Goal: Task Accomplishment & Management: Manage account settings

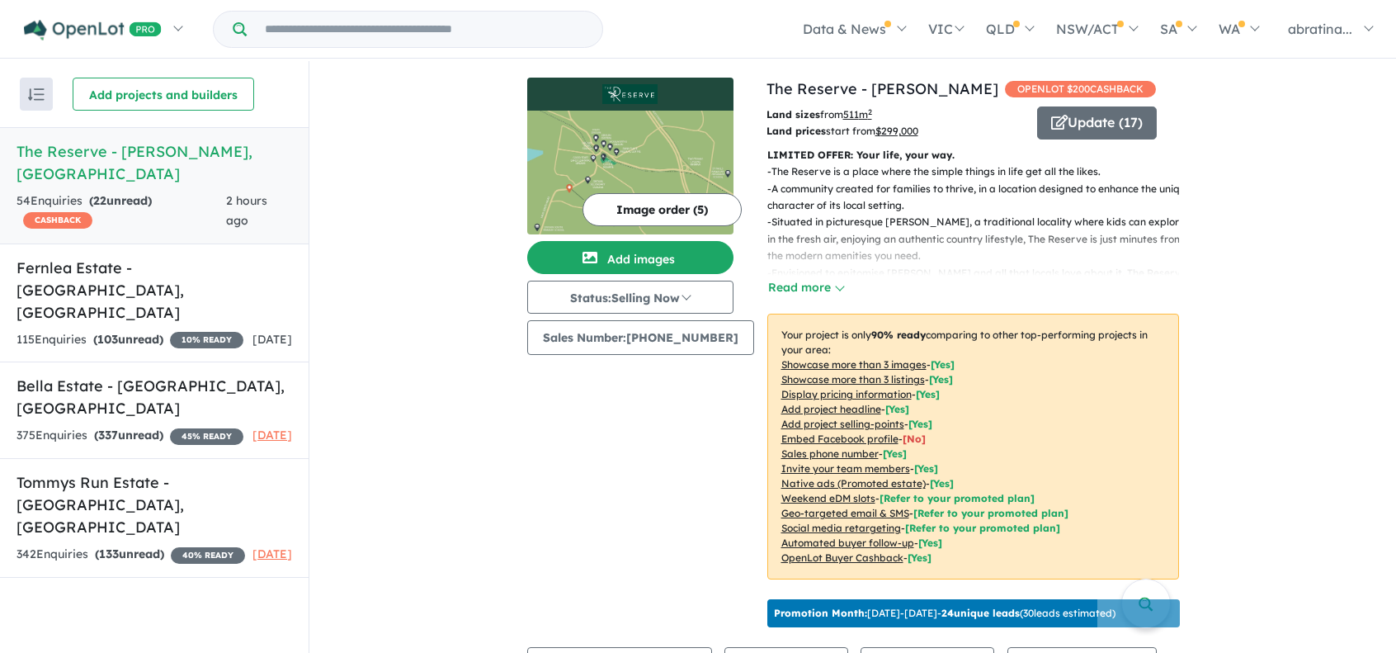
click at [120, 163] on link "The Reserve - [PERSON_NAME] 54 Enquir ies ( 22 unread) CASHBACK 2 hours ago" at bounding box center [154, 185] width 309 height 117
click at [254, 194] on div "2 hours ago" at bounding box center [259, 211] width 66 height 40
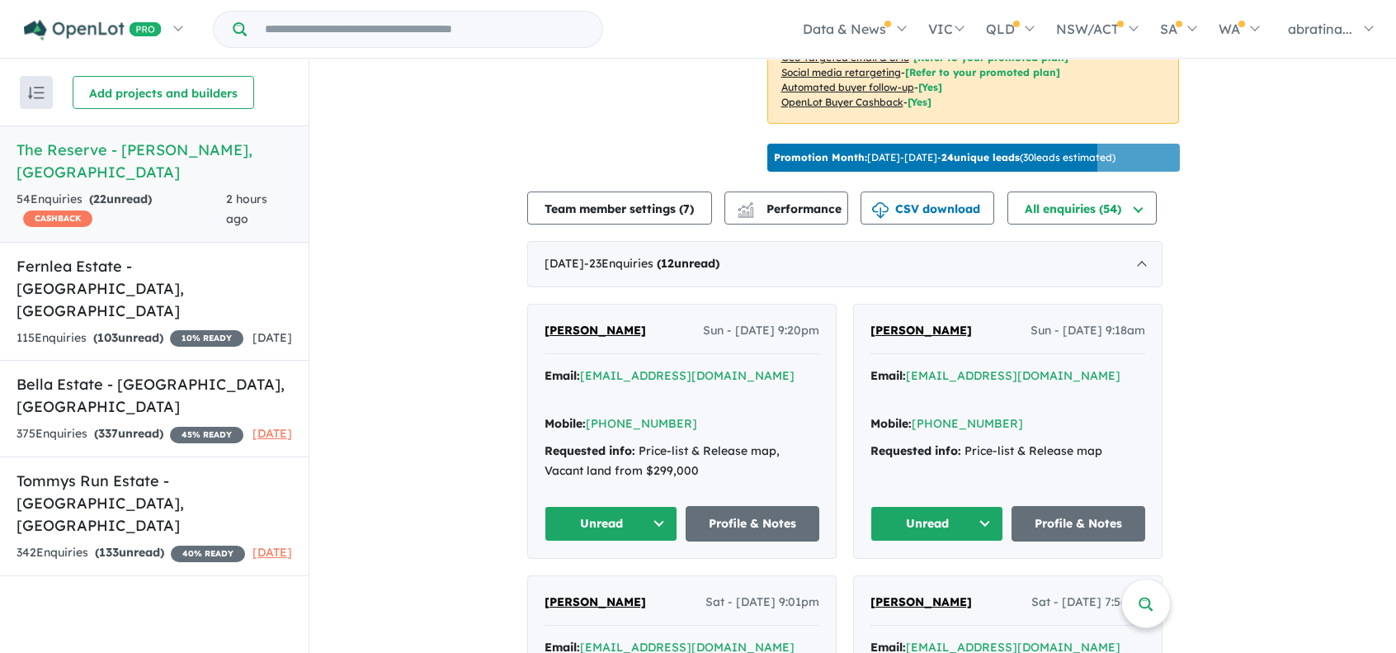
scroll to position [503, 0]
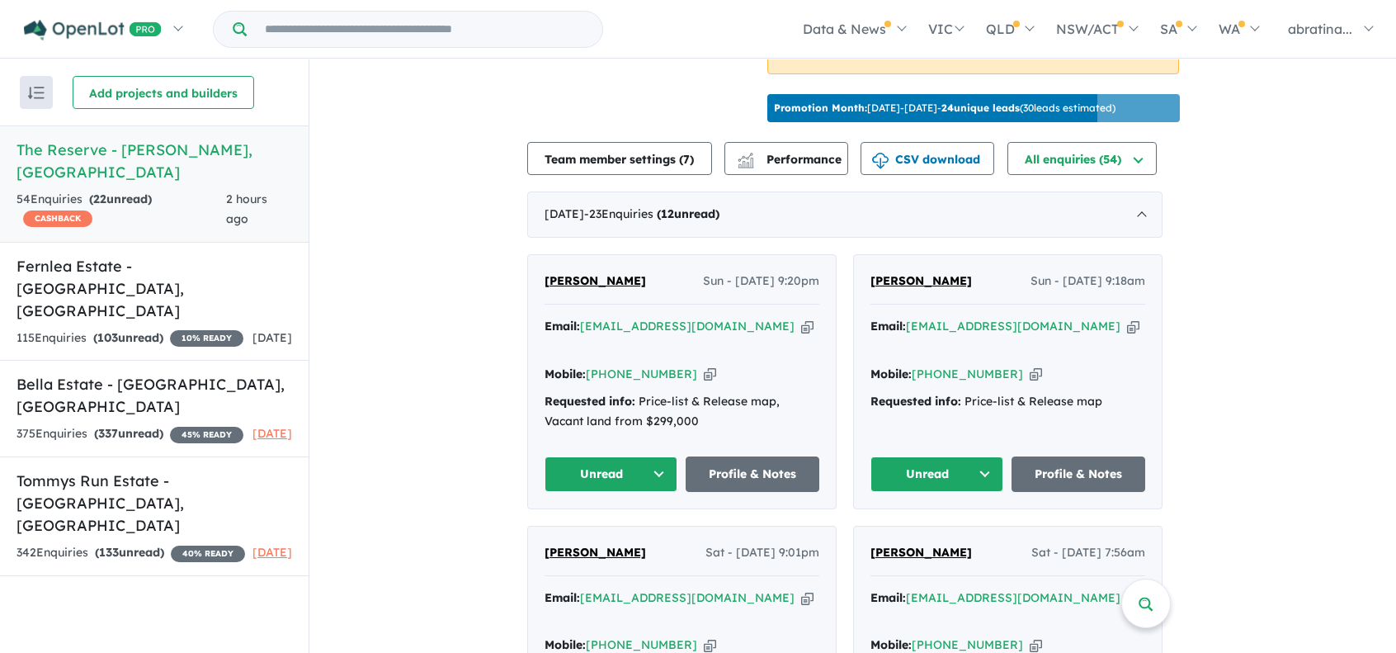
click at [659, 467] on button "Unread" at bounding box center [611, 473] width 134 height 35
click at [642, 537] on button "Assigned" at bounding box center [617, 551] width 144 height 38
click at [964, 469] on button "Unread" at bounding box center [937, 473] width 134 height 35
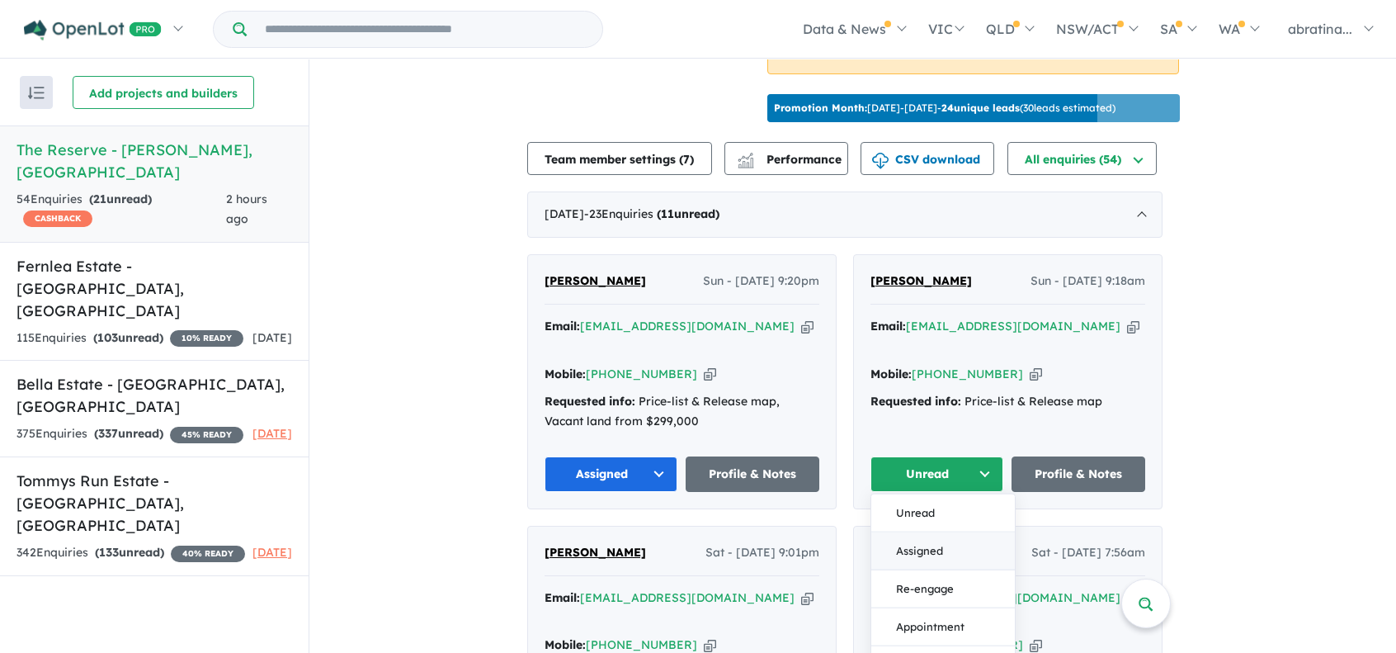
click at [963, 539] on button "Assigned" at bounding box center [943, 551] width 144 height 38
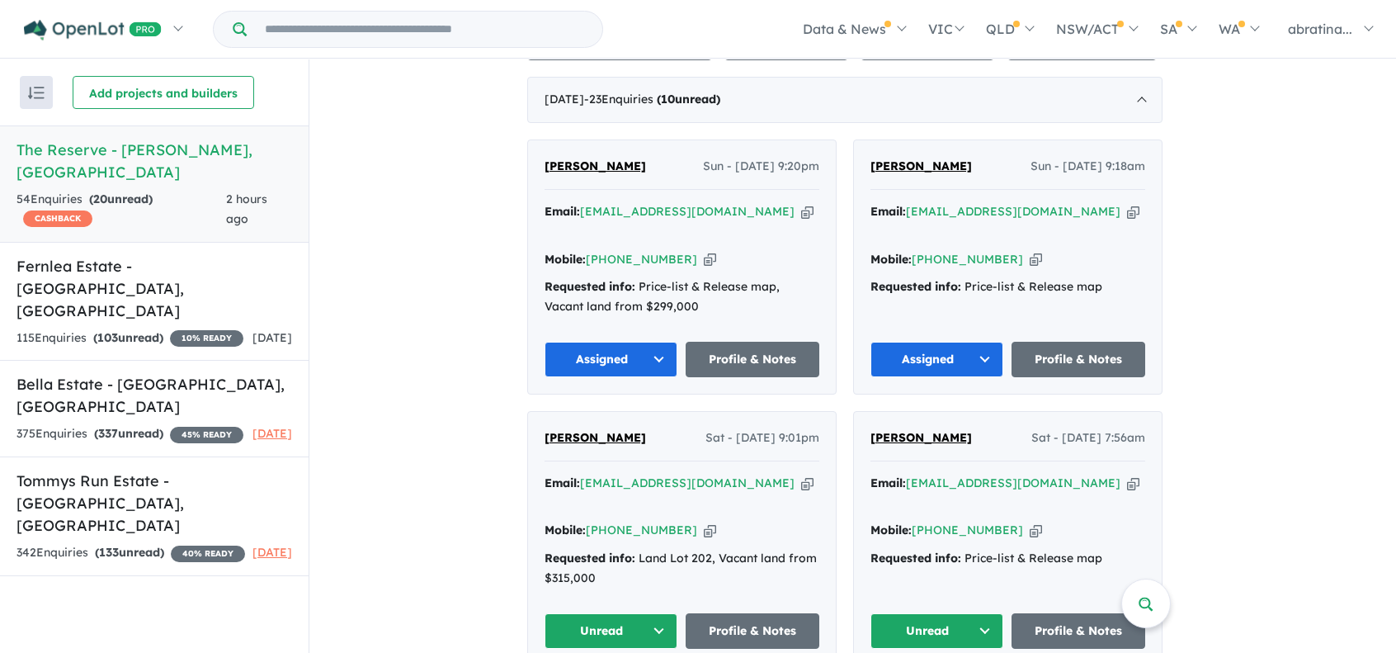
scroll to position [833, 0]
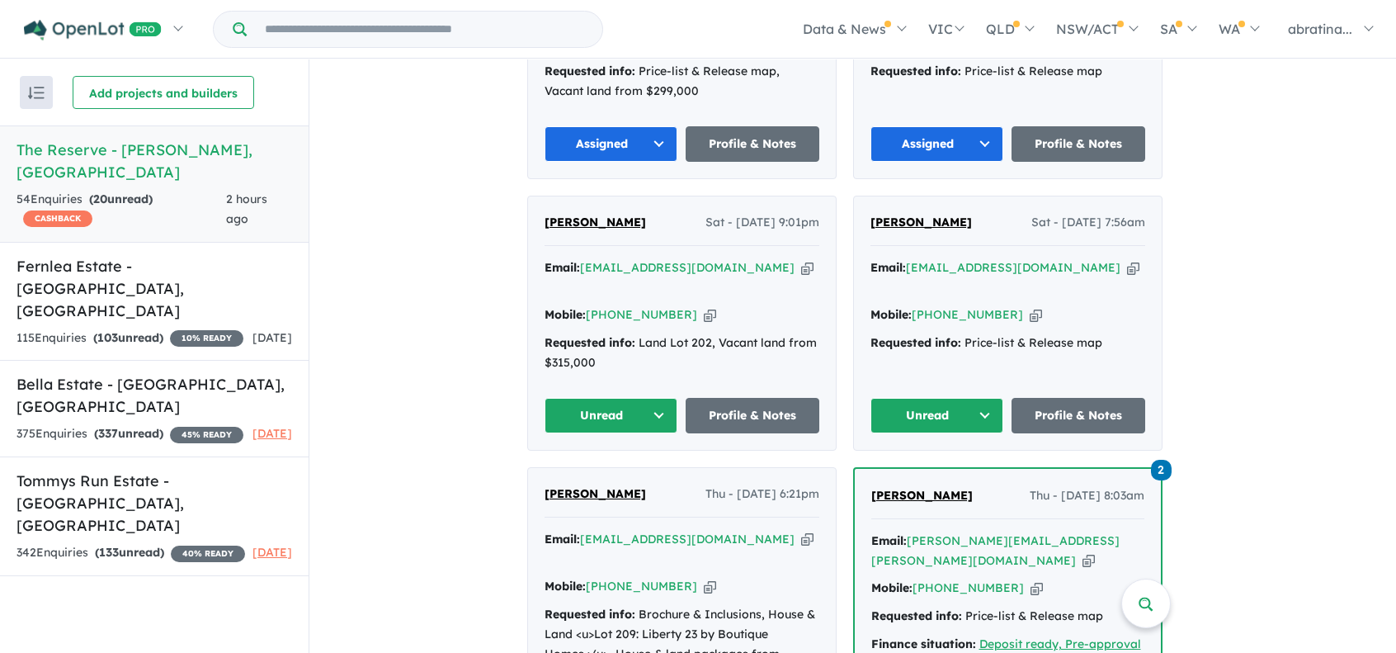
click at [642, 398] on button "Unread" at bounding box center [611, 415] width 134 height 35
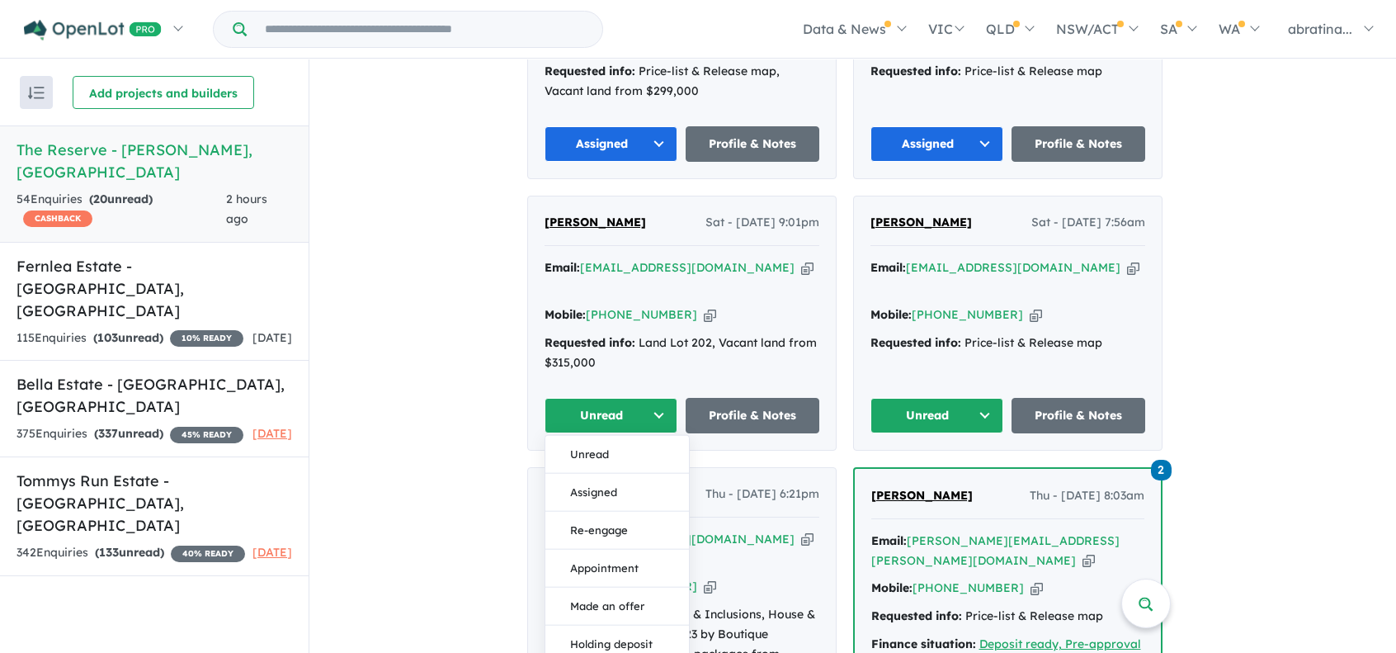
click at [639, 473] on button "Assigned" at bounding box center [617, 492] width 144 height 38
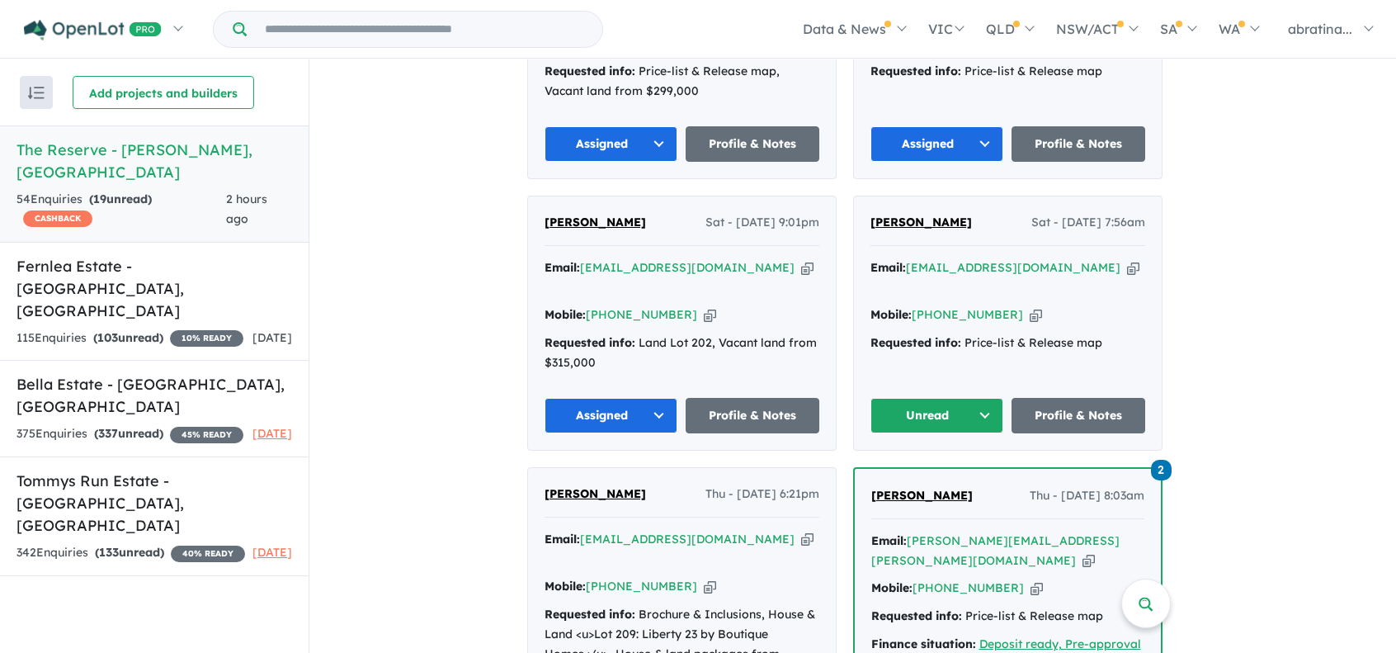
click at [978, 398] on button "Unread" at bounding box center [937, 415] width 134 height 35
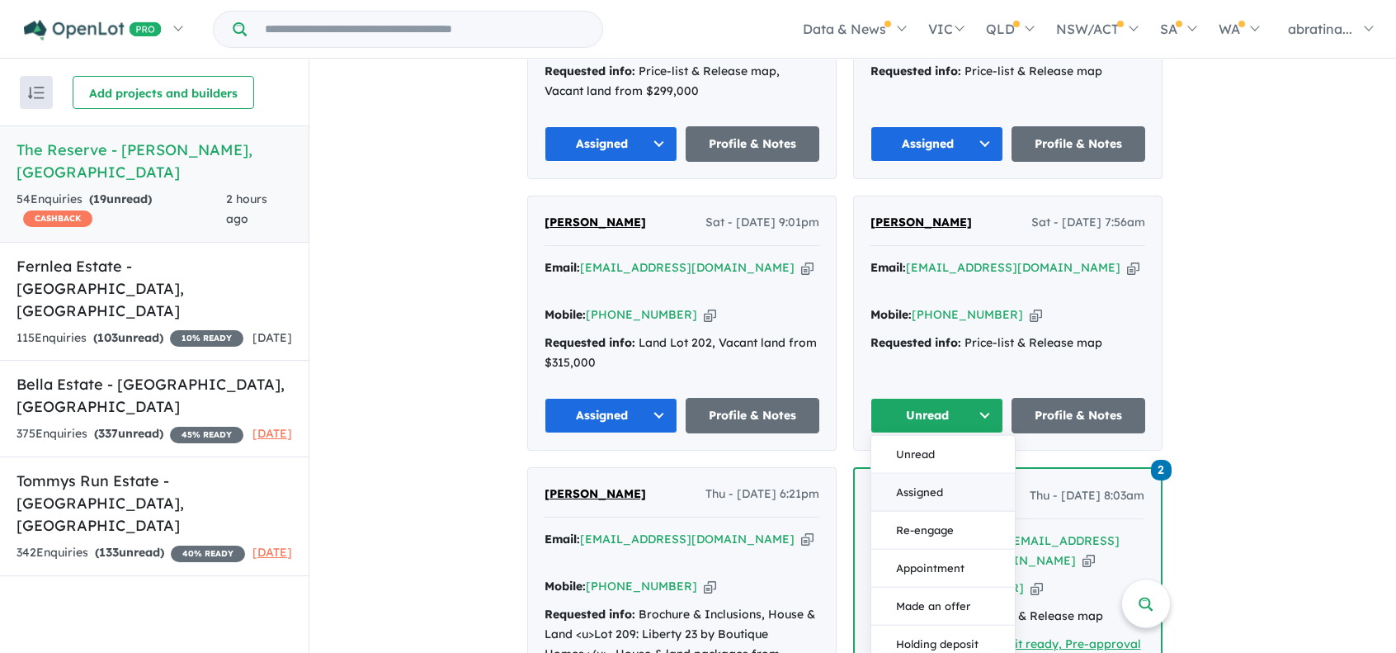
click at [944, 473] on button "Assigned" at bounding box center [943, 492] width 144 height 38
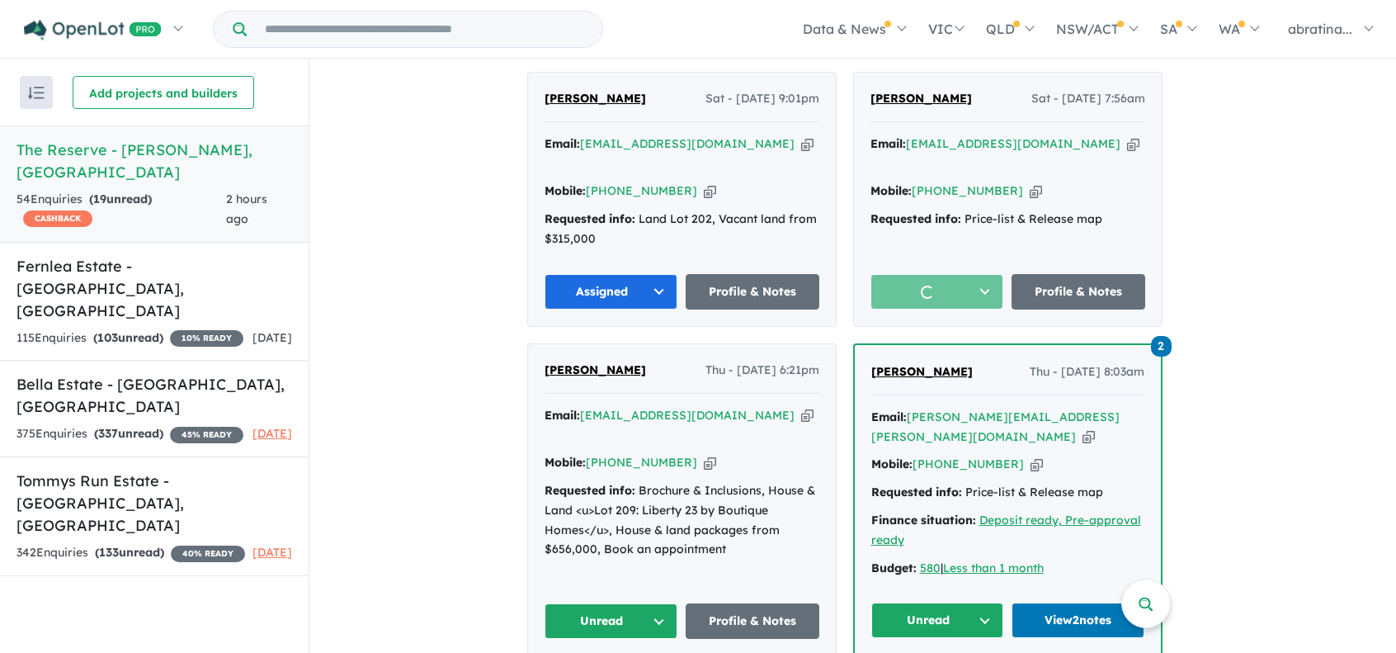
scroll to position [1081, 0]
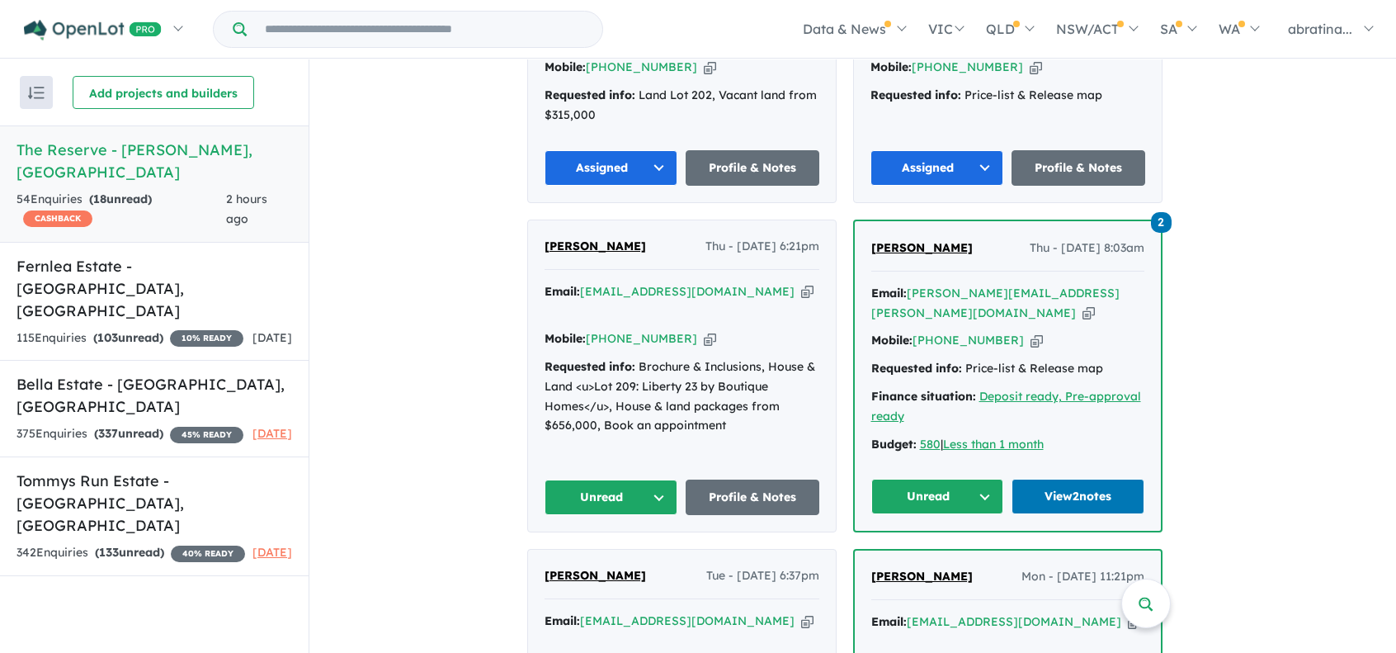
click at [614, 479] on button "Unread" at bounding box center [611, 496] width 134 height 35
click at [638, 555] on button "Assigned" at bounding box center [617, 574] width 144 height 38
click at [950, 478] on button "Unread" at bounding box center [937, 495] width 133 height 35
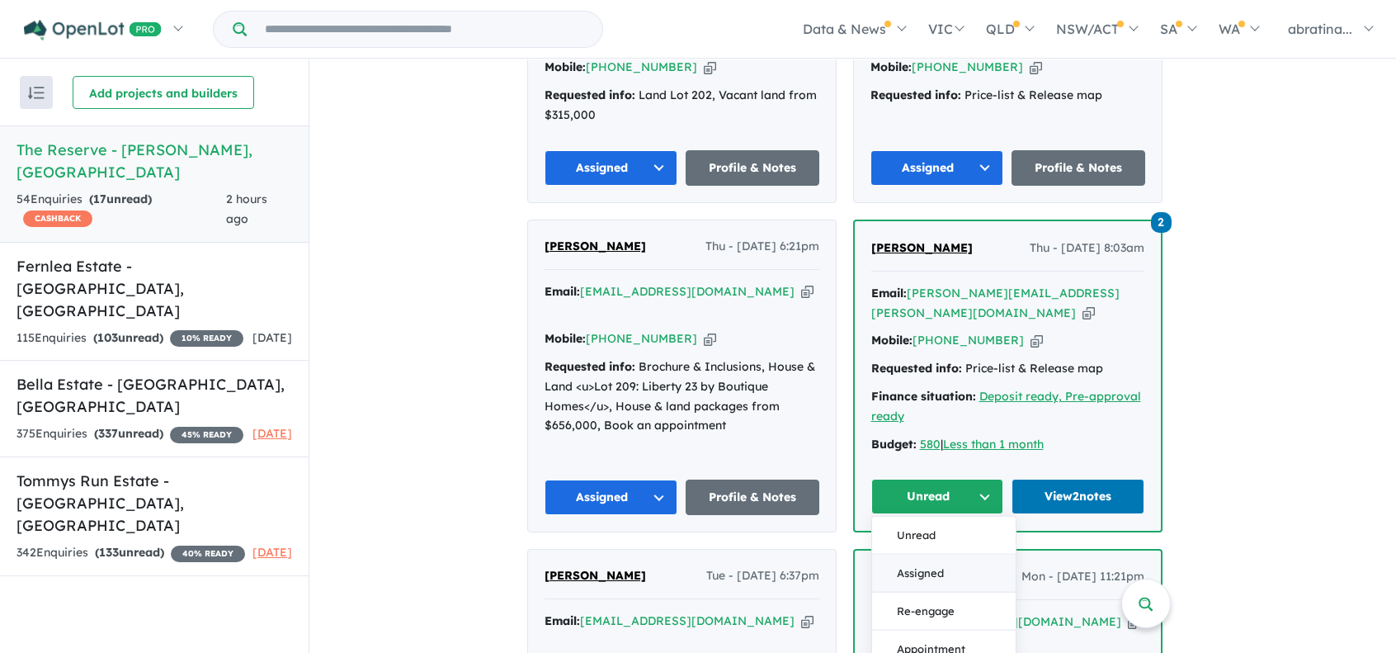
click at [936, 554] on button "Assigned" at bounding box center [944, 573] width 144 height 38
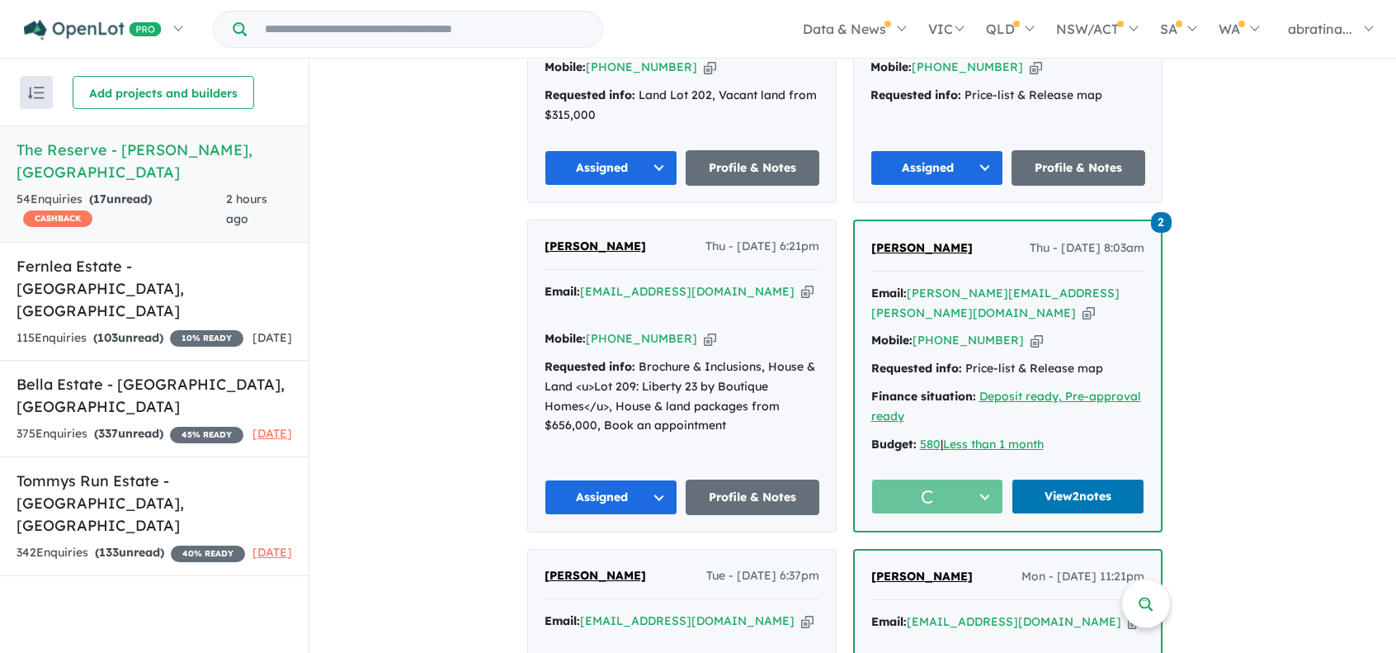
scroll to position [1411, 0]
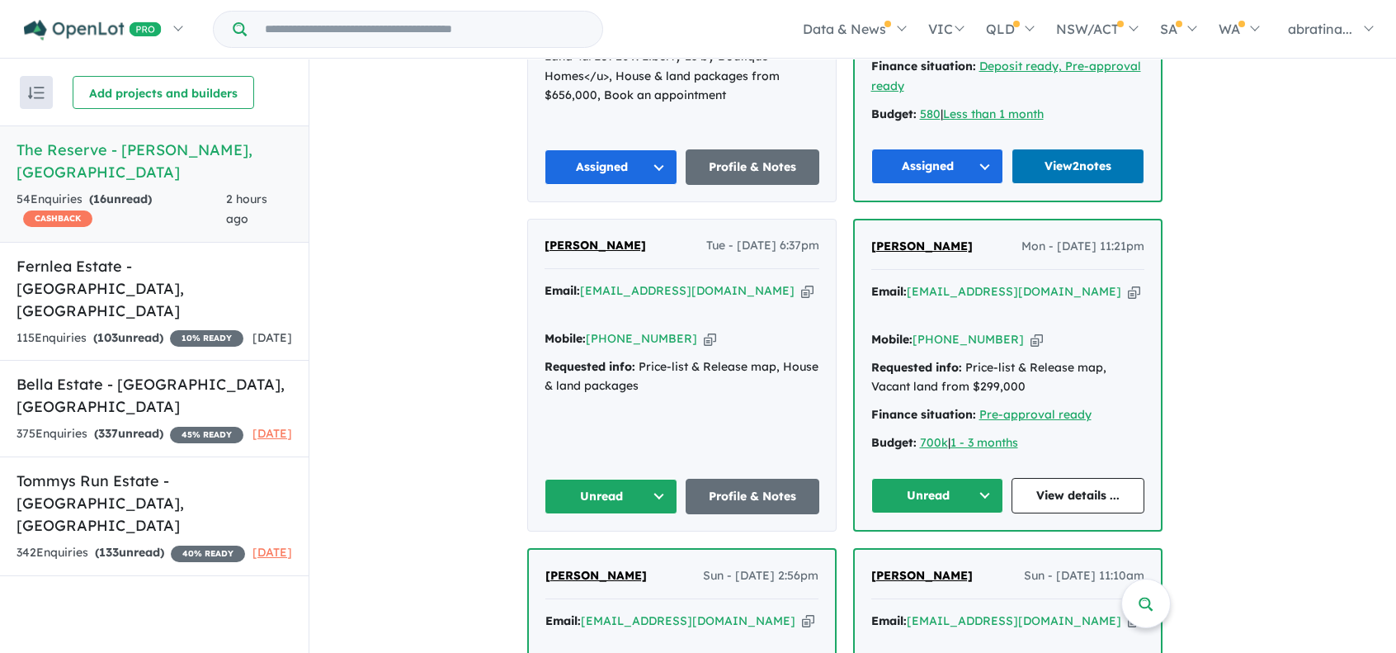
click at [641, 478] on button "Unread" at bounding box center [611, 495] width 134 height 35
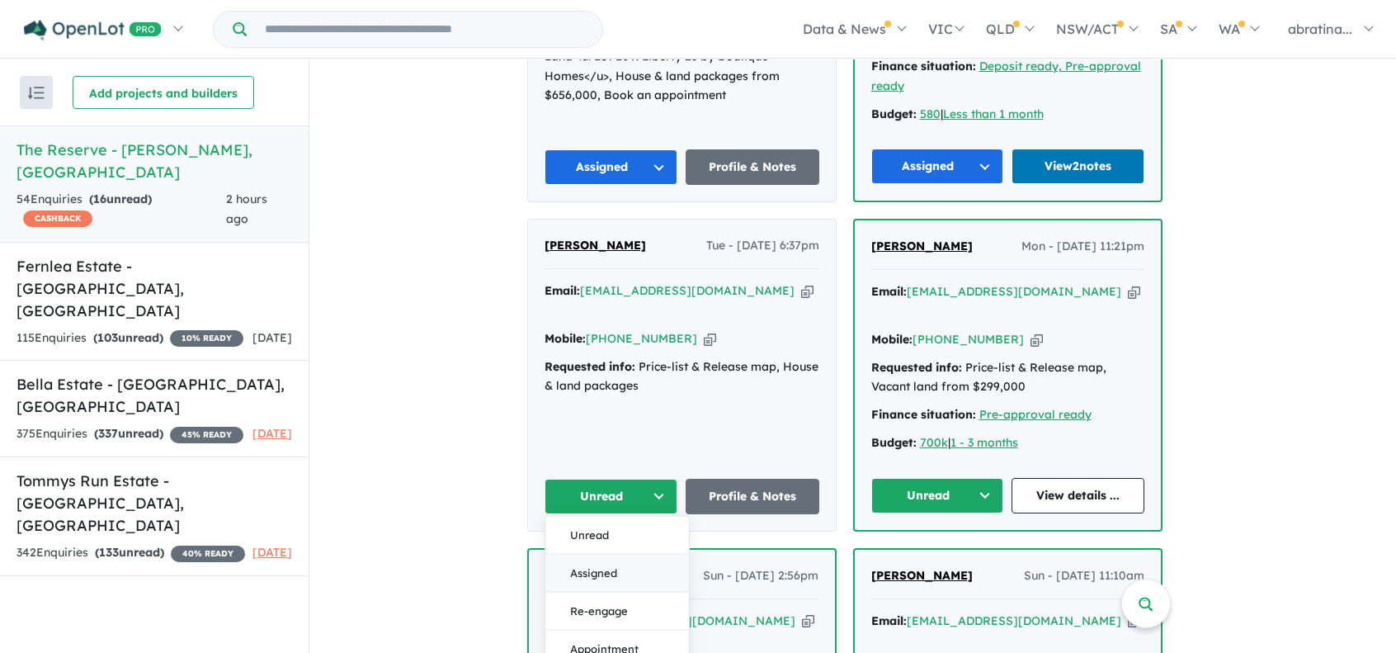
click at [640, 554] on button "Assigned" at bounding box center [617, 573] width 144 height 38
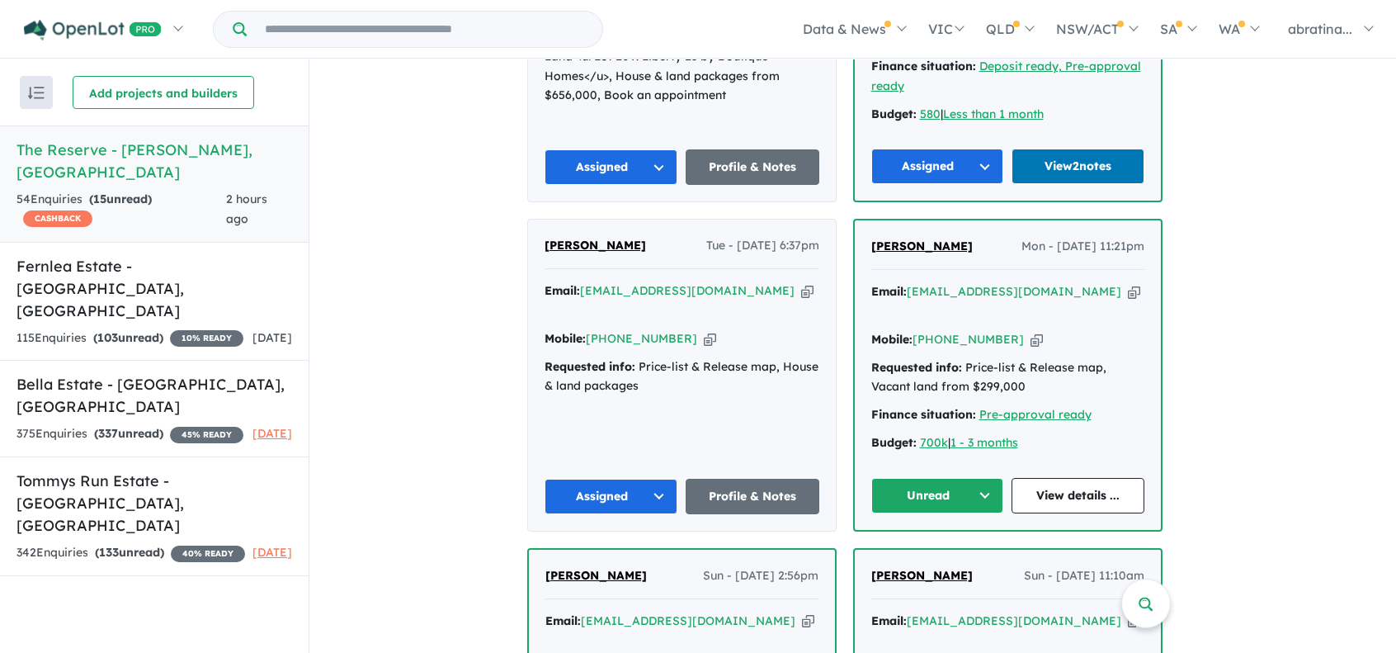
click at [1010, 478] on div "Unread View details ..." at bounding box center [1007, 495] width 273 height 35
click at [959, 478] on button "Unread" at bounding box center [937, 495] width 133 height 35
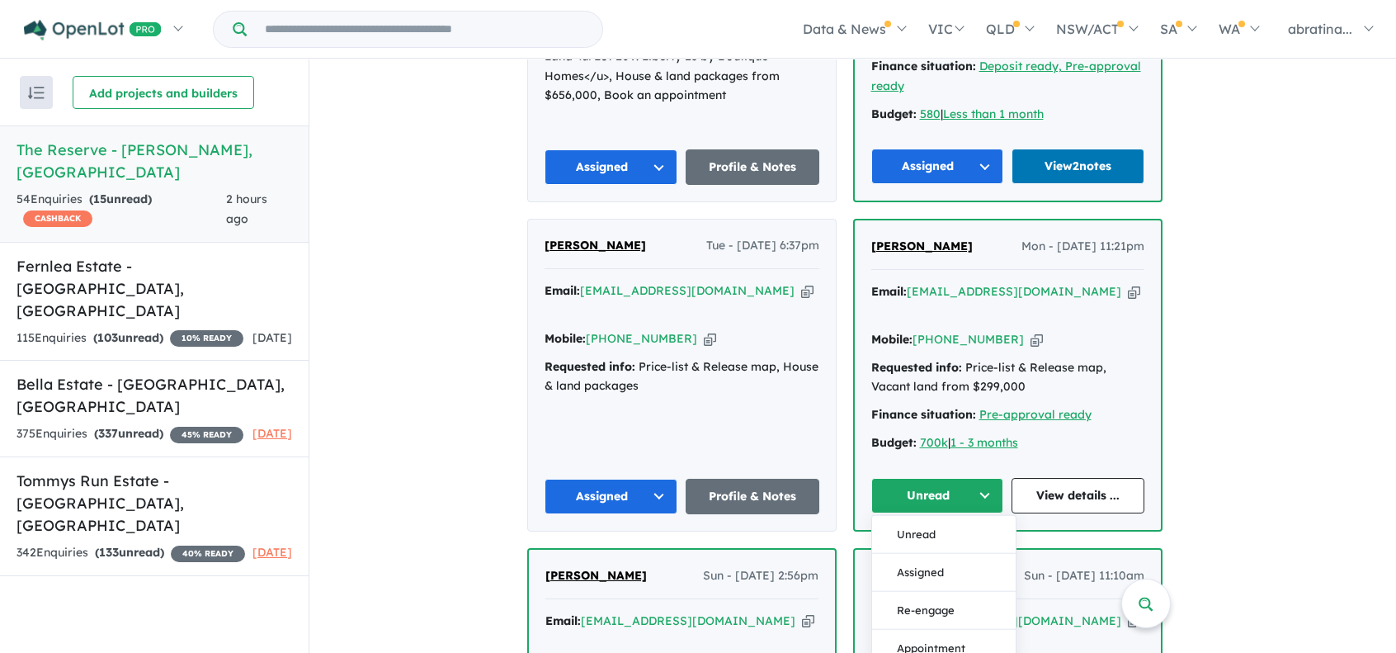
click at [937, 553] on button "Assigned" at bounding box center [944, 572] width 144 height 38
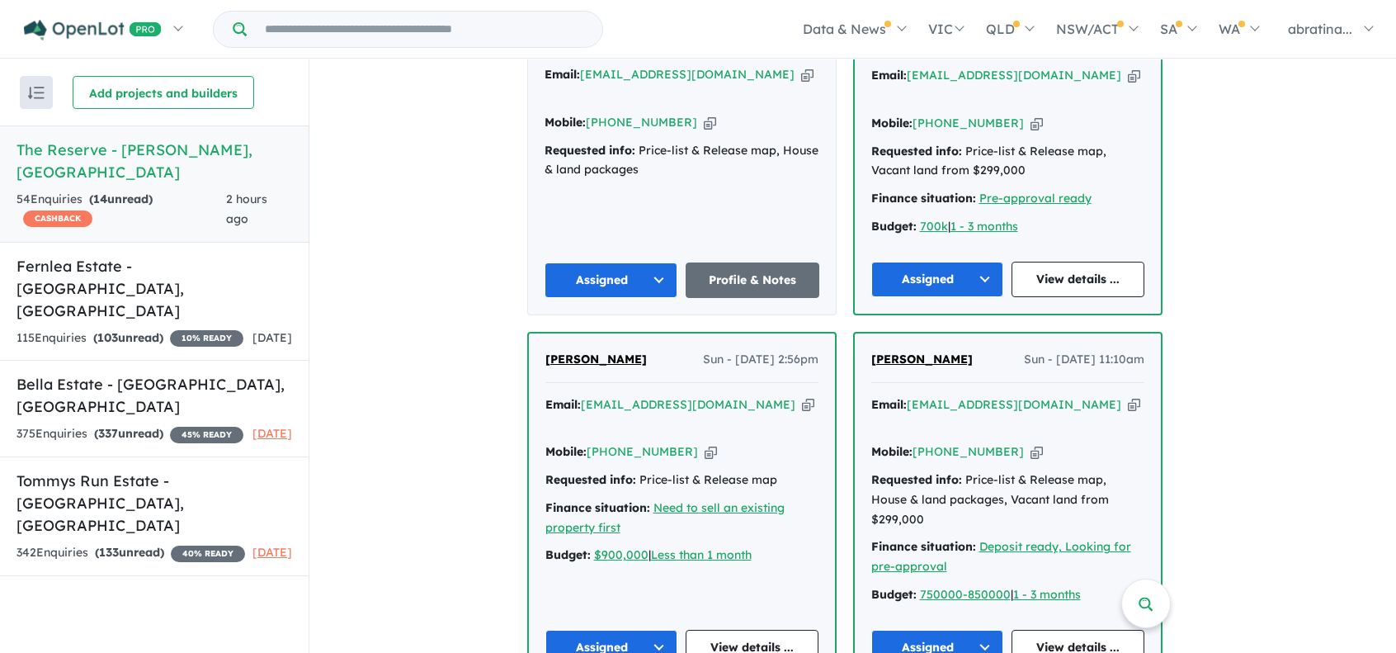
scroll to position [1658, 0]
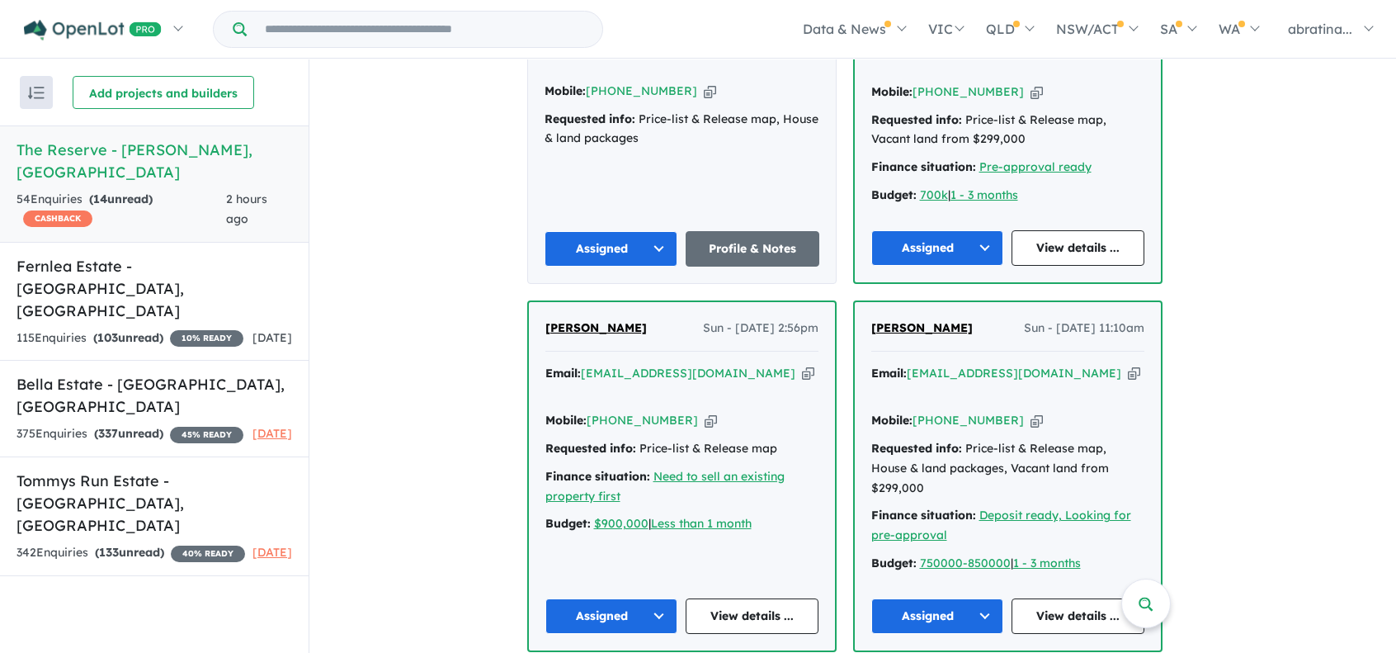
click at [639, 598] on button "Assigned" at bounding box center [611, 615] width 133 height 35
drag, startPoint x: 643, startPoint y: 583, endPoint x: 700, endPoint y: 571, distance: 57.4
click at [968, 598] on button "Assigned" at bounding box center [937, 615] width 133 height 35
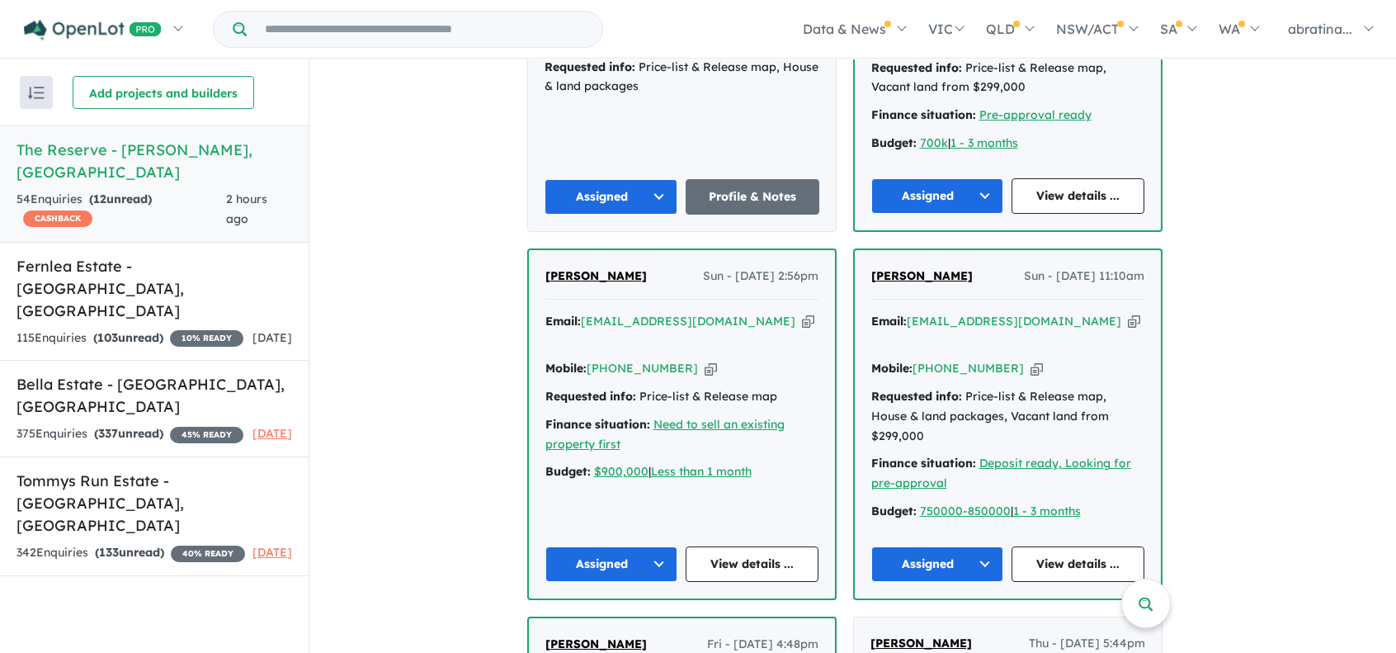
scroll to position [1906, 0]
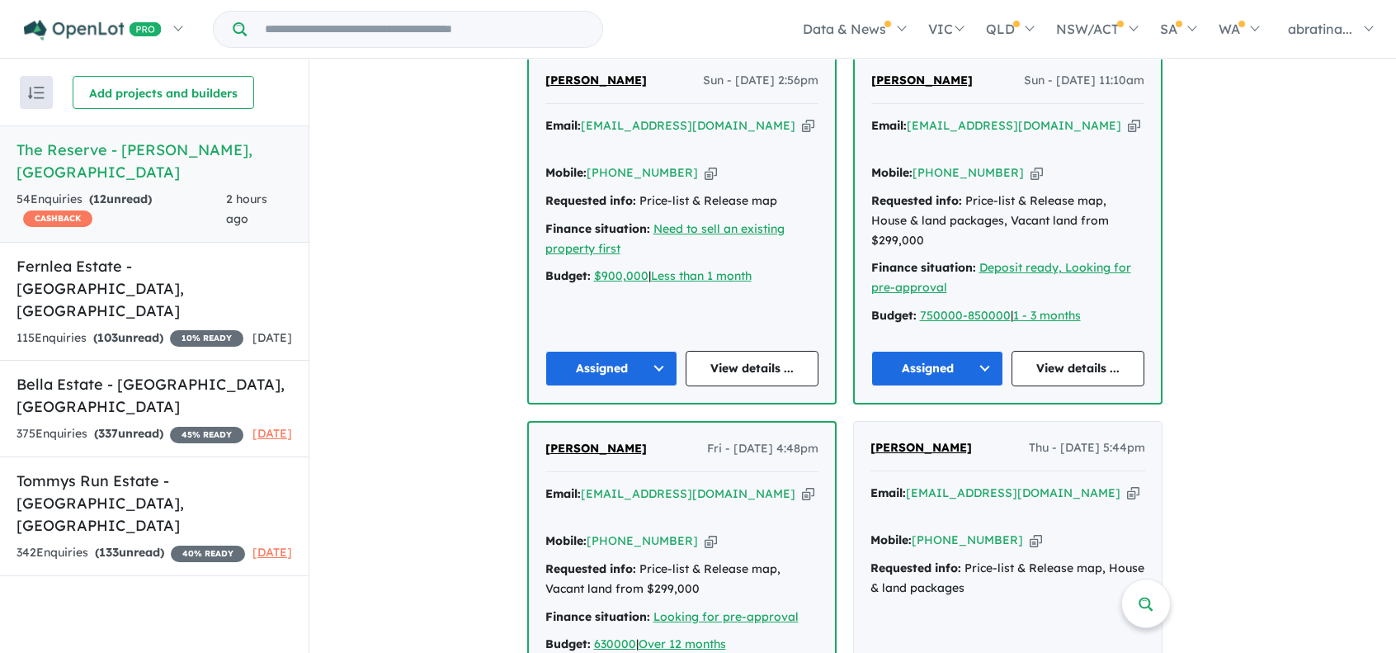
click at [643, 543] on div "[PERSON_NAME] Fri - [DATE] 4:48pm Email: [EMAIL_ADDRESS][DOMAIN_NAME] Copied! M…" at bounding box center [682, 576] width 306 height 309
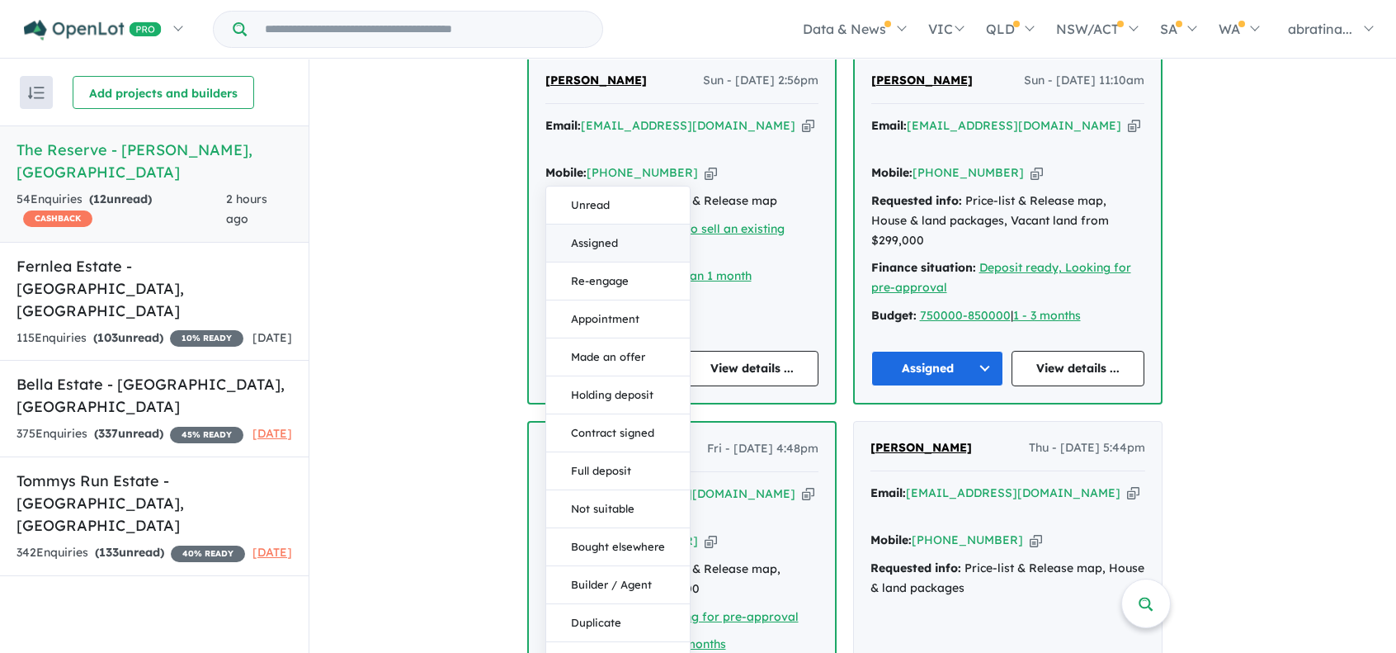
click at [643, 224] on button "Assigned" at bounding box center [618, 243] width 144 height 38
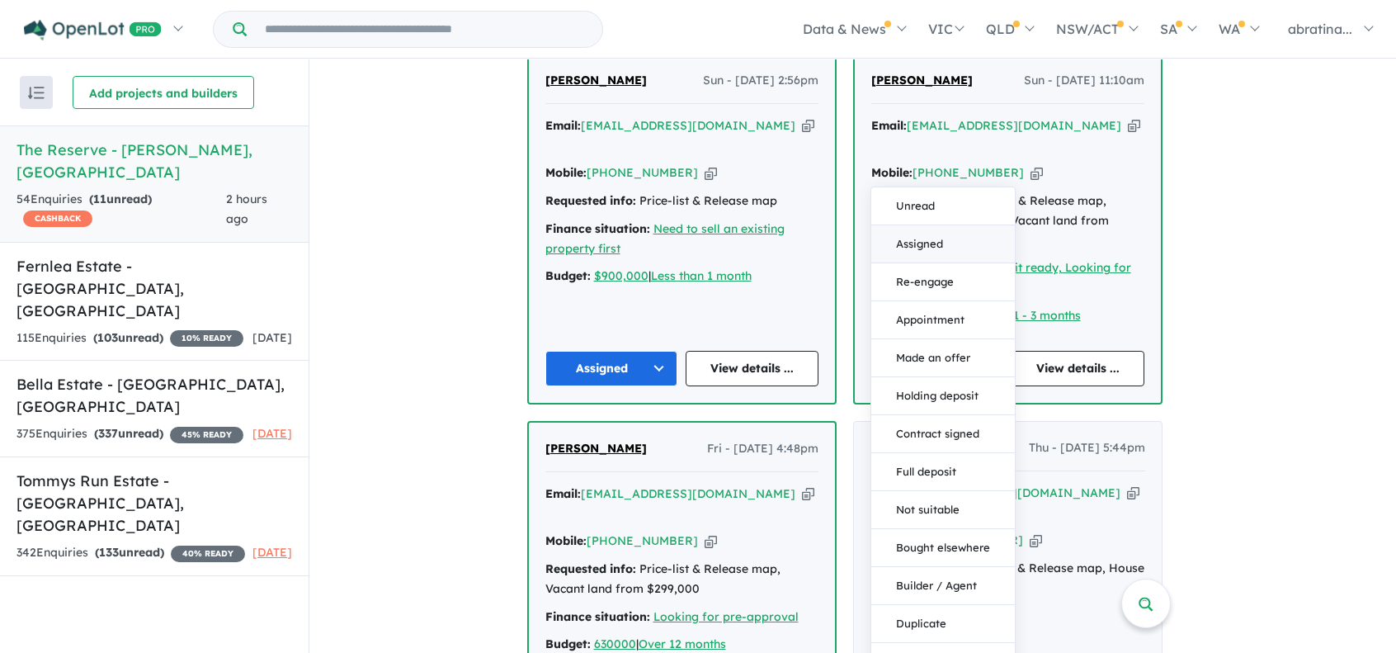
click at [914, 225] on button "Assigned" at bounding box center [943, 244] width 144 height 38
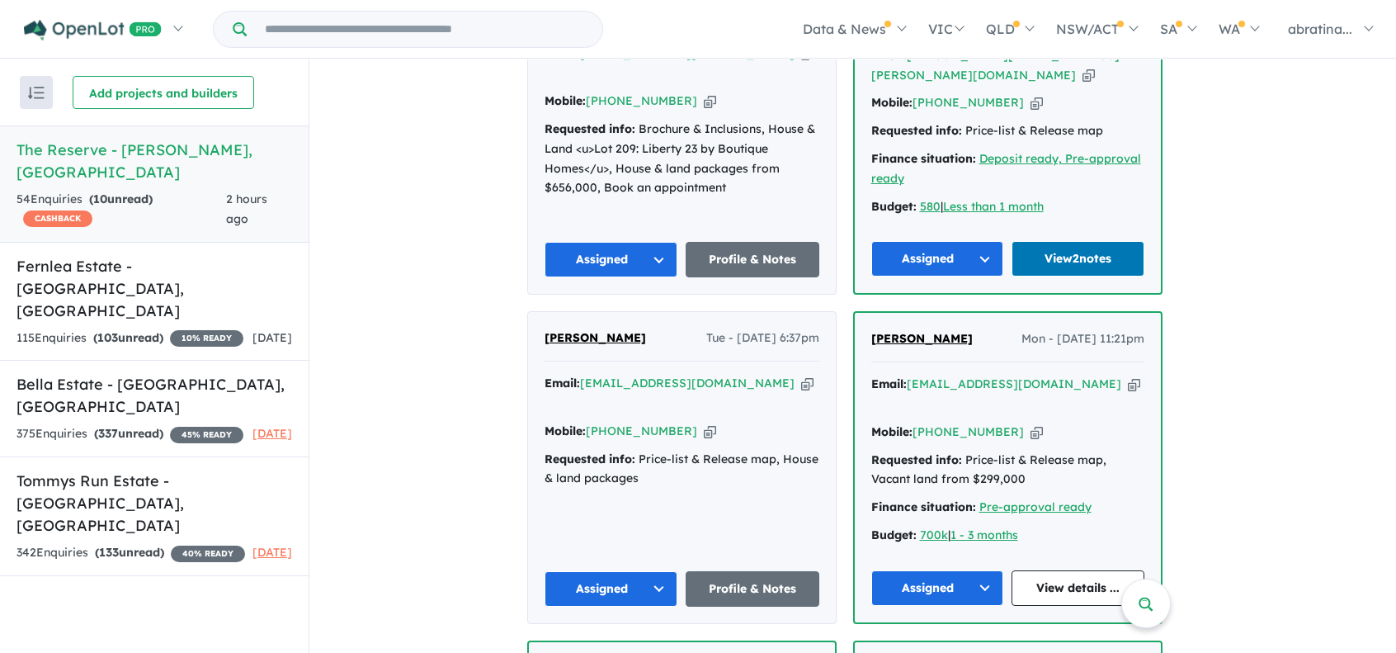
scroll to position [1328, 0]
